Goal: Information Seeking & Learning: Learn about a topic

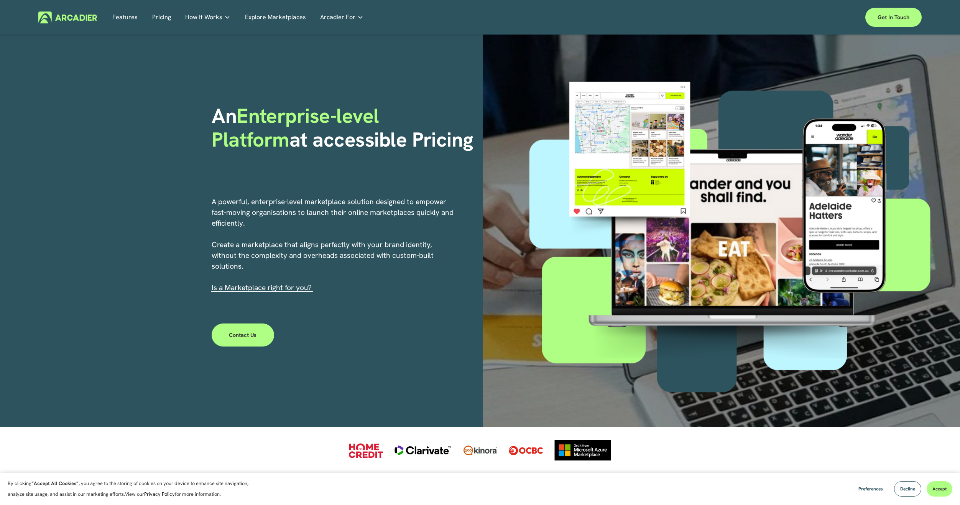
click at [248, 15] on link "Explore Marketplaces" at bounding box center [275, 17] width 61 height 12
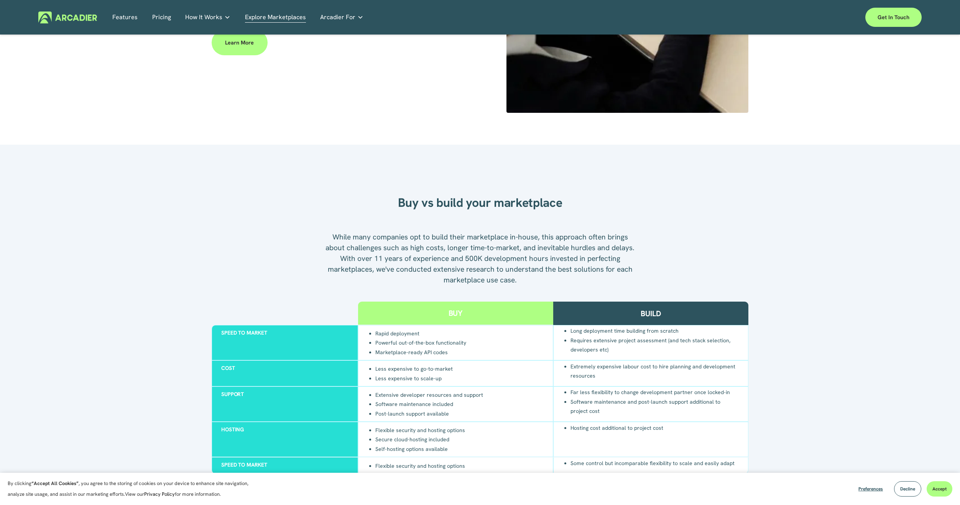
scroll to position [690, 0]
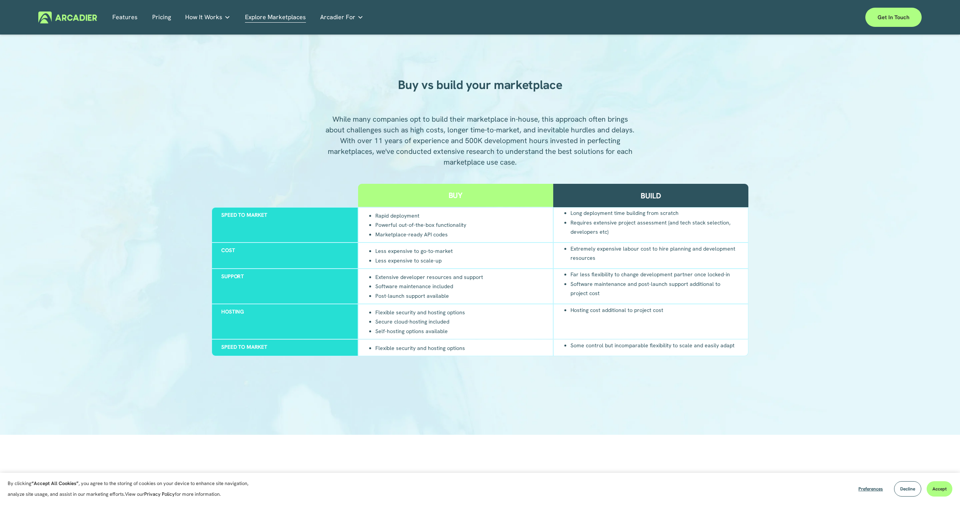
click at [160, 17] on link "Pricing" at bounding box center [161, 17] width 19 height 12
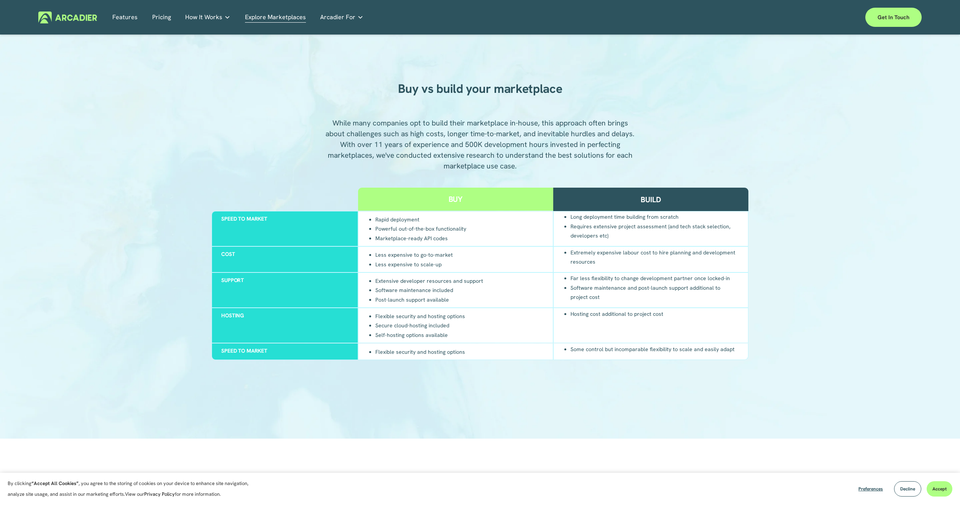
scroll to position [690, 0]
